Goal: Navigation & Orientation: Find specific page/section

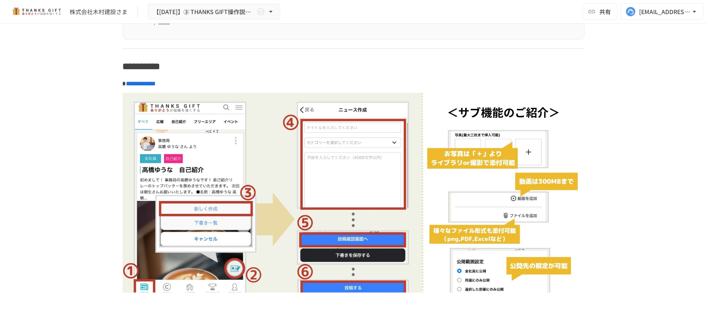
scroll to position [3416, 0]
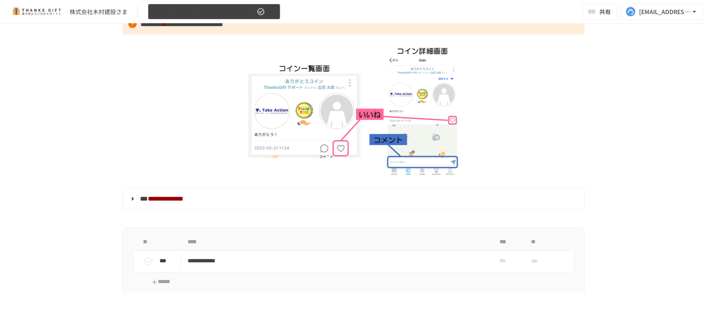
click at [190, 17] on button "【[DATE]】➂ THANKS GIFT操作説明/THANKS GIFT[PERSON_NAME]" at bounding box center [214, 12] width 132 height 16
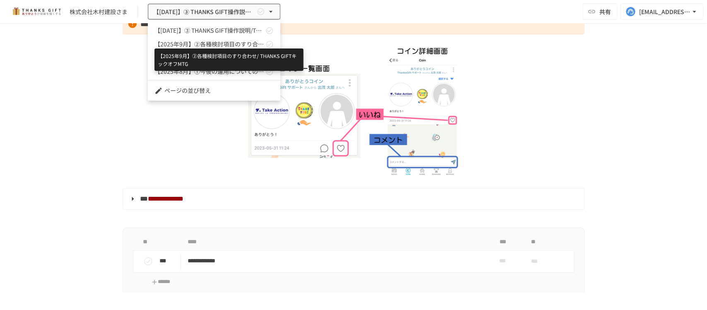
click at [179, 44] on span "【2025年9月】②各種検討項目のすり合わせ/ THANKS GIFTキックオフMTG" at bounding box center [208, 44] width 109 height 9
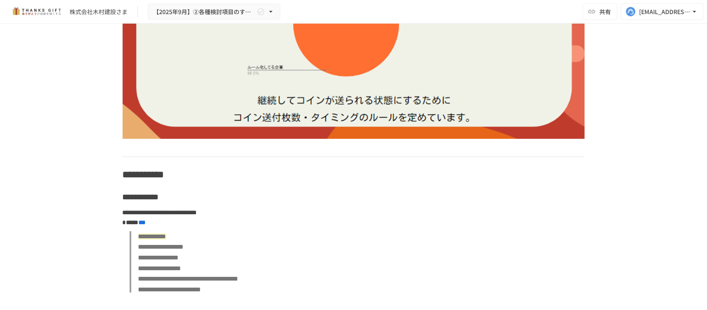
scroll to position [1276, 0]
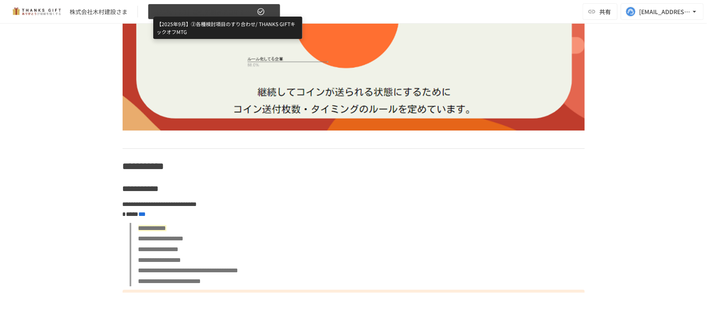
click at [195, 12] on span "【2025年9月】②各種検討項目のすり合わせ/ THANKS GIFTキックオフMTG" at bounding box center [204, 12] width 102 height 10
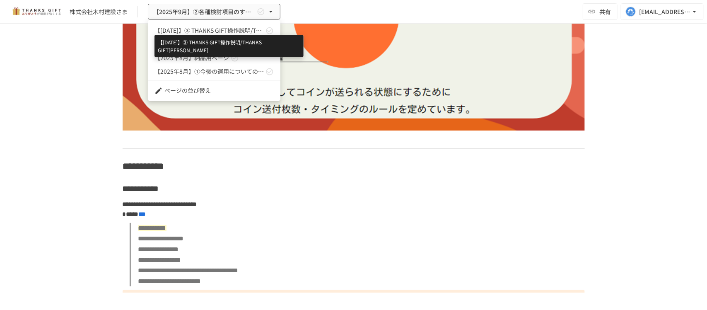
click at [201, 29] on span "【[DATE]】➂ THANKS GIFT操作説明/THANKS GIFT[PERSON_NAME]" at bounding box center [208, 30] width 109 height 9
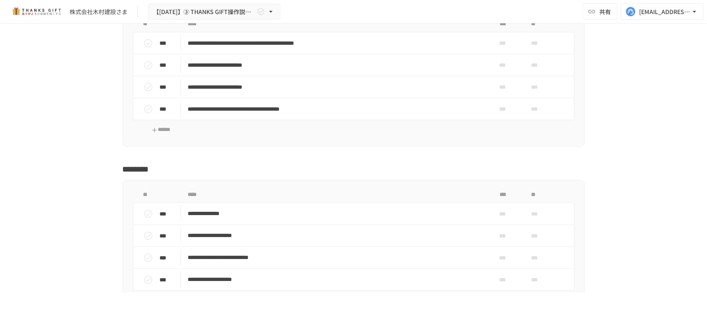
scroll to position [6885, 0]
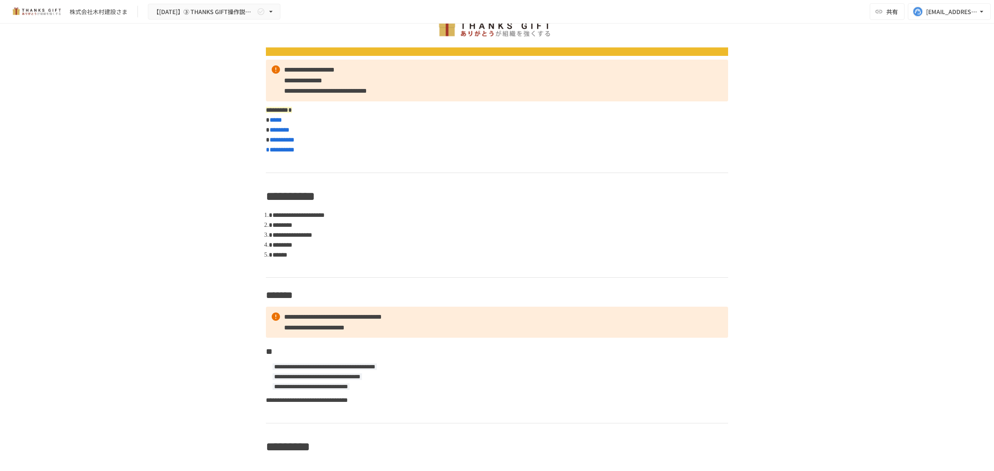
scroll to position [219, 0]
